Goal: Entertainment & Leisure: Consume media (video, audio)

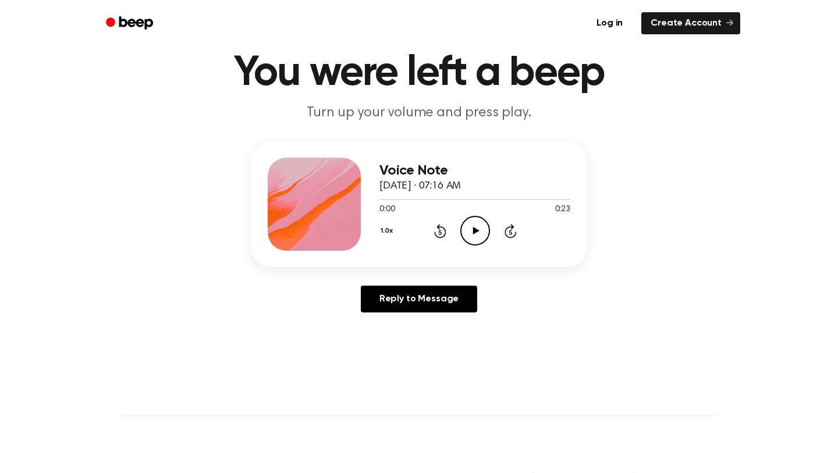
scroll to position [31, 0]
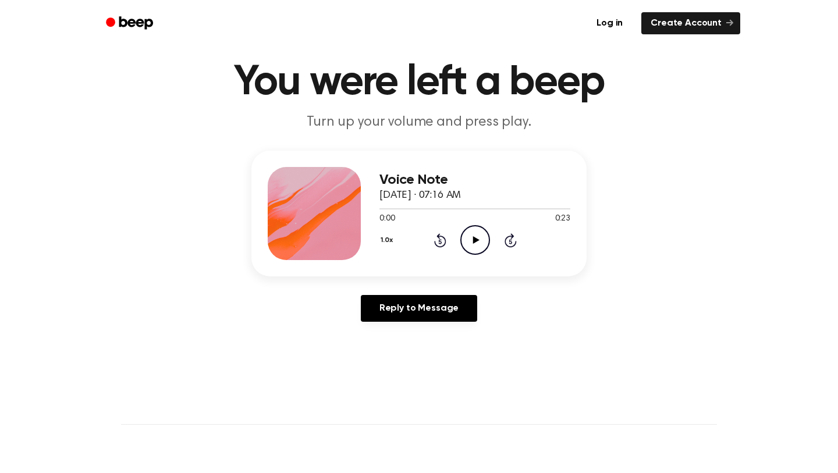
click at [472, 245] on icon "Play Audio" at bounding box center [476, 240] width 30 height 30
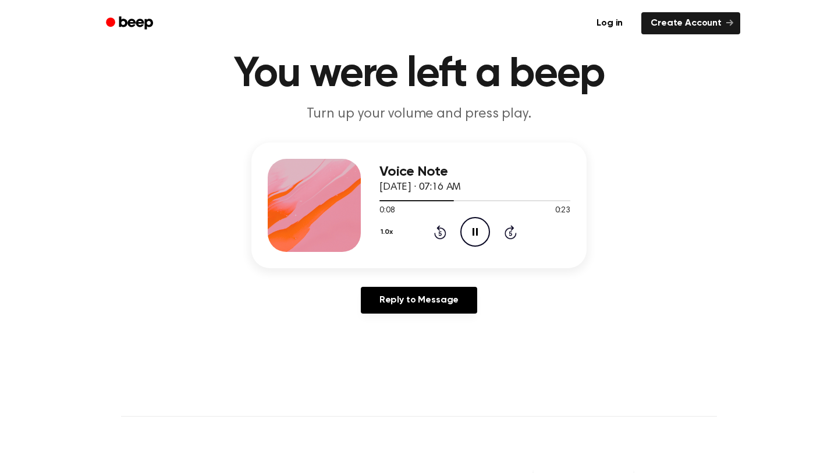
scroll to position [0, 0]
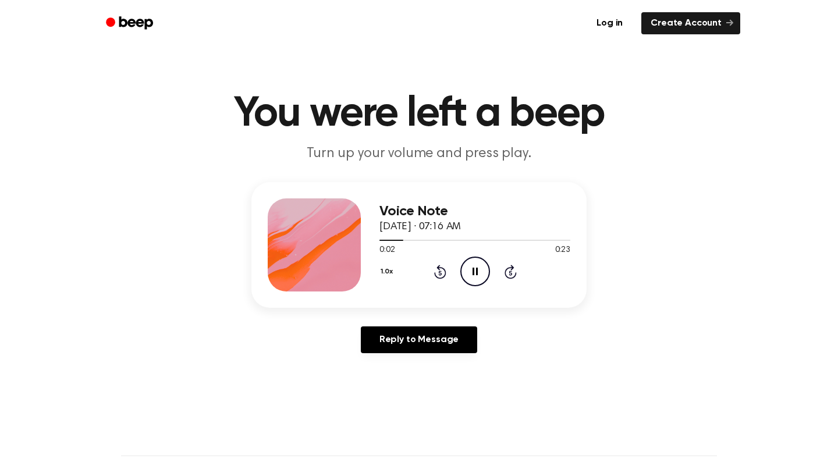
click at [470, 270] on icon "Pause Audio" at bounding box center [476, 272] width 30 height 30
click at [469, 281] on icon "Play Audio" at bounding box center [476, 272] width 30 height 30
click at [505, 274] on icon at bounding box center [511, 272] width 12 height 14
